Goal: Navigation & Orientation: Find specific page/section

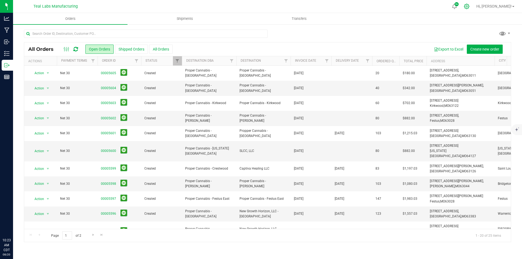
click at [470, 5] on icon at bounding box center [467, 7] width 6 height 6
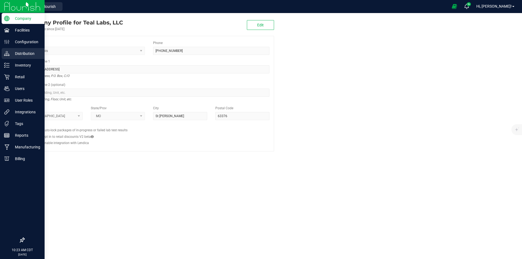
click at [27, 55] on p "Distribution" at bounding box center [26, 53] width 33 height 7
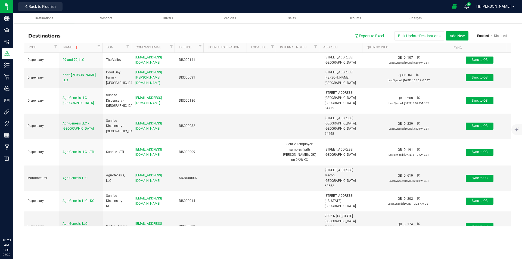
click at [112, 47] on link "DBA" at bounding box center [116, 47] width 18 height 4
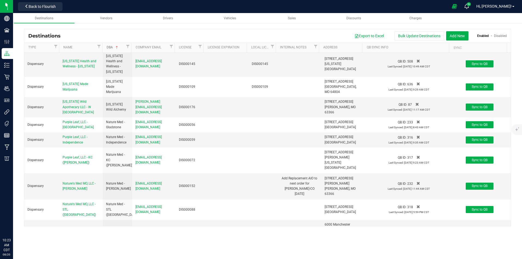
scroll to position [3400, 0]
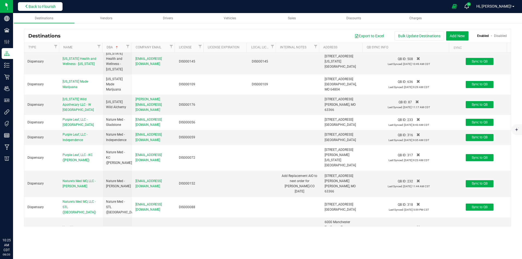
click at [48, 3] on button "Back to Flourish" at bounding box center [40, 6] width 45 height 9
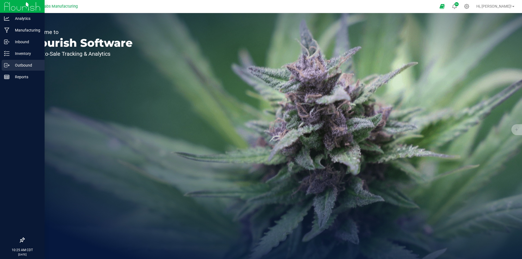
click at [8, 64] on icon at bounding box center [6, 65] width 5 height 5
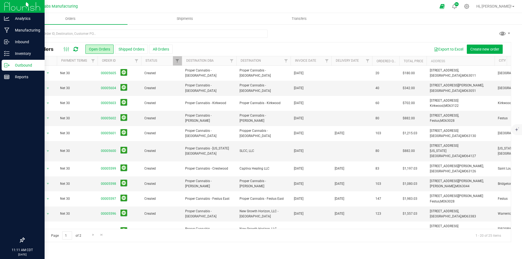
click at [12, 5] on img at bounding box center [22, 6] width 36 height 13
